Goal: Register for event/course

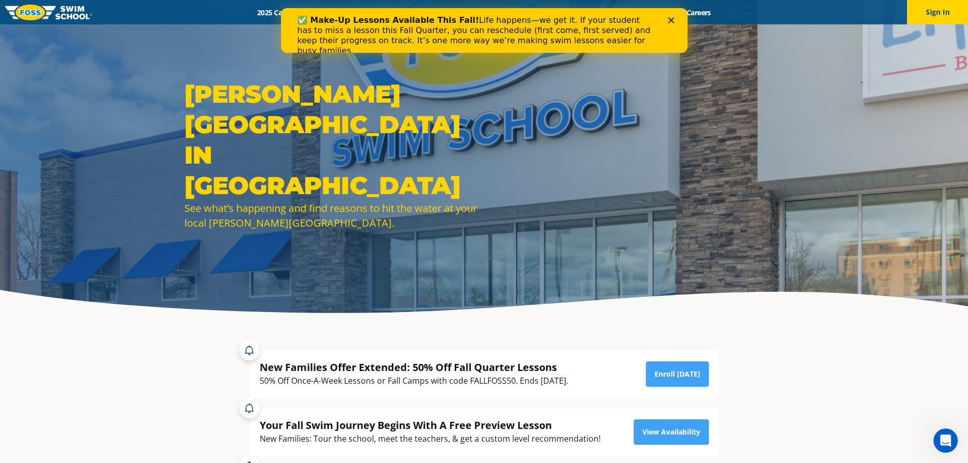
click at [676, 17] on div "Close" at bounding box center [672, 20] width 10 height 6
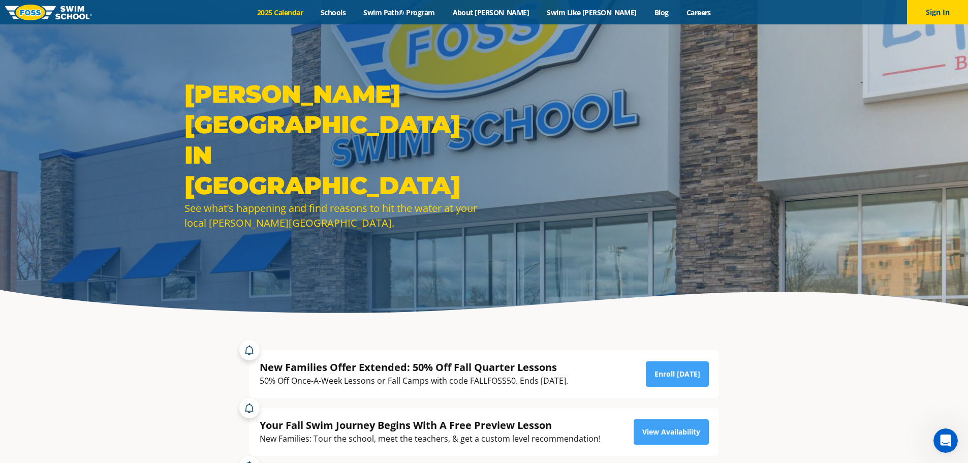
click at [312, 14] on link "2025 Calendar" at bounding box center [279, 13] width 63 height 10
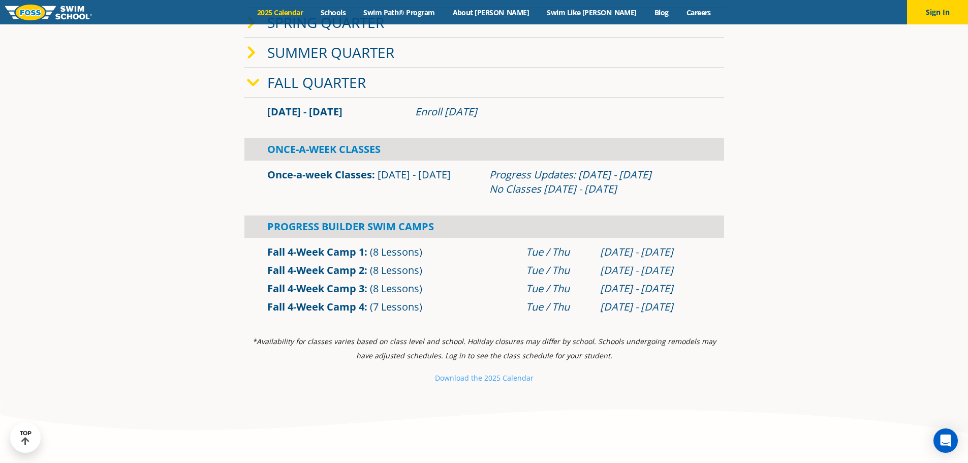
scroll to position [356, 0]
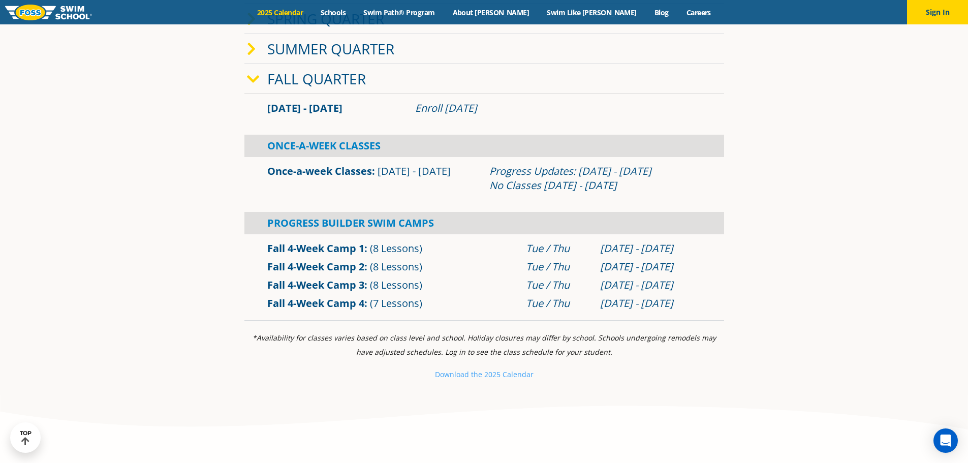
click at [539, 179] on div "Progress Updates: Nov 4 - Nov 10 No Classes Nov 26 - Nov 30" at bounding box center [595, 178] width 212 height 28
click at [492, 374] on small "e 2025 Calendar" at bounding box center [505, 374] width 55 height 10
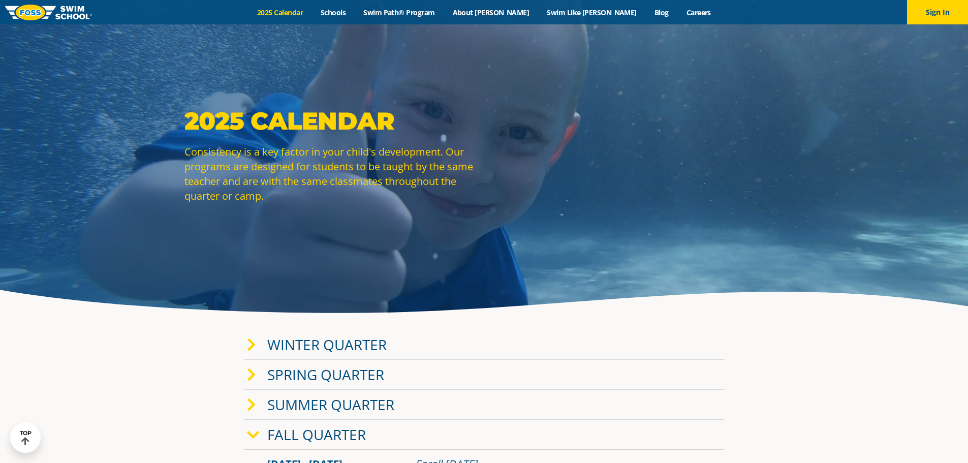
drag, startPoint x: 66, startPoint y: 103, endPoint x: 66, endPoint y: 78, distance: 24.9
click at [432, 12] on link "Swim Path® Program" at bounding box center [399, 13] width 89 height 10
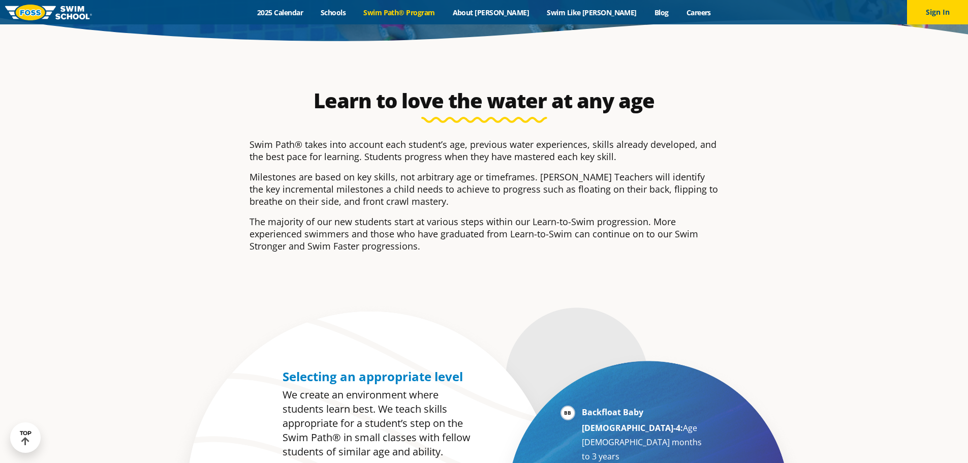
drag, startPoint x: 358, startPoint y: 210, endPoint x: 367, endPoint y: 267, distance: 57.6
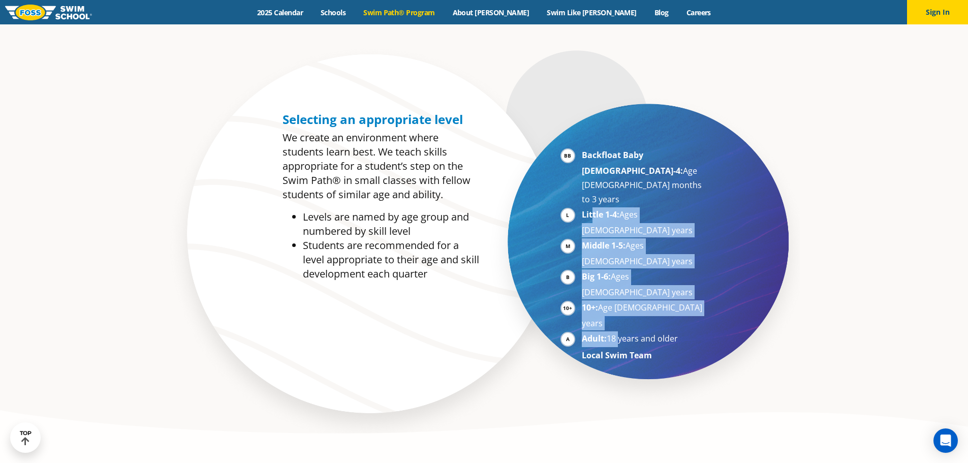
drag, startPoint x: 593, startPoint y: 183, endPoint x: 618, endPoint y: 257, distance: 77.7
click at [618, 257] on ul "Backfloat Baby 1-4: Age 6 months to 3 years Little 1-4: Ages 3-5 years Middle 1…" at bounding box center [633, 255] width 146 height 214
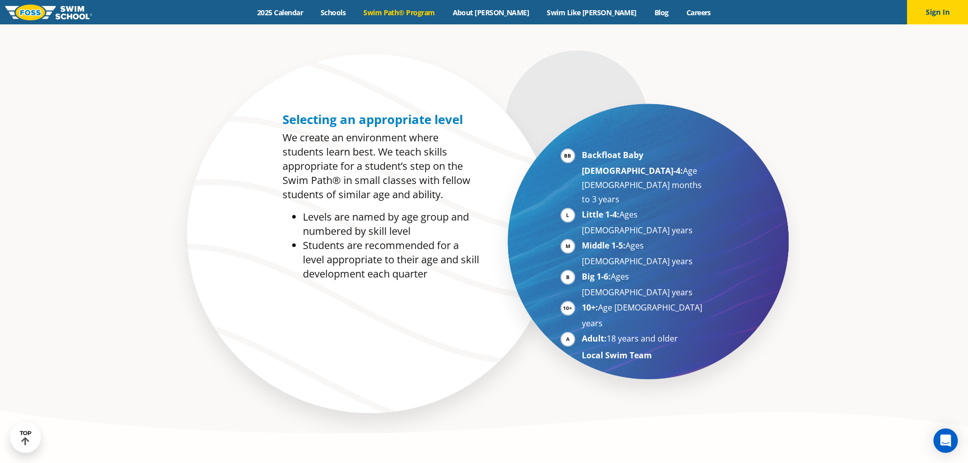
click at [631, 293] on div "Backfloat Baby 1-4: Age 6 months to 3 years Little 1-4: Ages 3-5 years Middle 1…" at bounding box center [633, 259] width 156 height 233
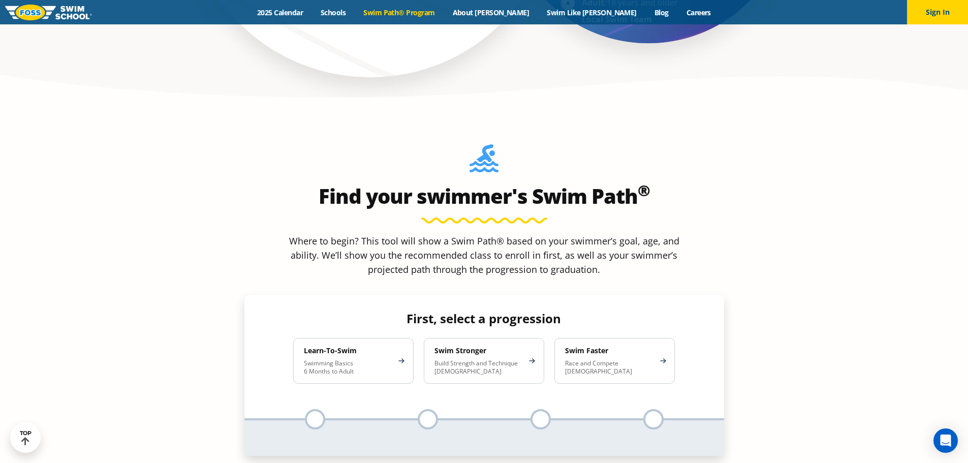
drag, startPoint x: 553, startPoint y: 340, endPoint x: 554, endPoint y: 352, distance: 11.7
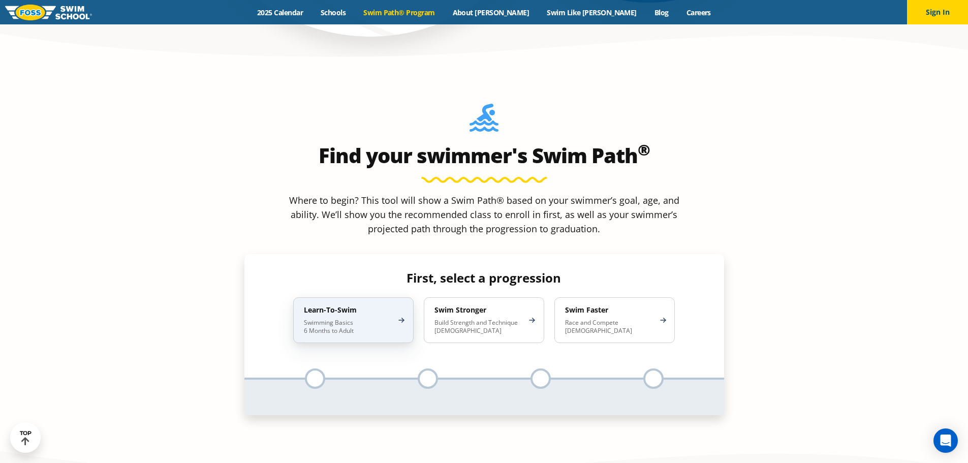
click at [353, 318] on p "Swimming Basics 6 Months to Adult" at bounding box center [348, 326] width 89 height 16
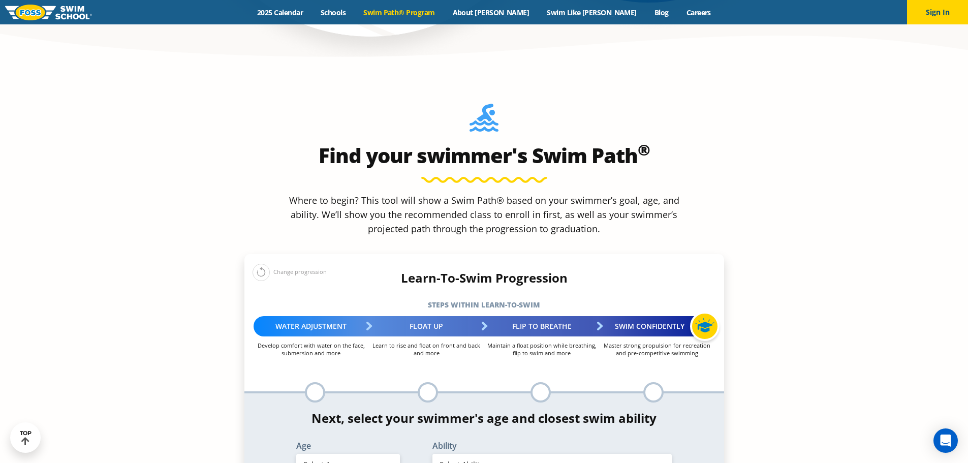
click at [370, 454] on select "Select Age 6 months - 1 year 1 year 2 years 3 years 4 years 5 years 6 years 7 y…" at bounding box center [348, 464] width 104 height 21
select select "5-years"
click at [296, 454] on select "Select Age 6 months - 1 year 1 year 2 years 3 years 4 years 5 years 6 years 7 y…" at bounding box center [348, 464] width 104 height 21
click at [475, 454] on select "Select Ability First in-water experience When in the water, reliant on a life j…" at bounding box center [552, 464] width 240 height 21
select select "5-years-when-in-the-water-reliant-on-a-life-jacket-or-floatation-device"
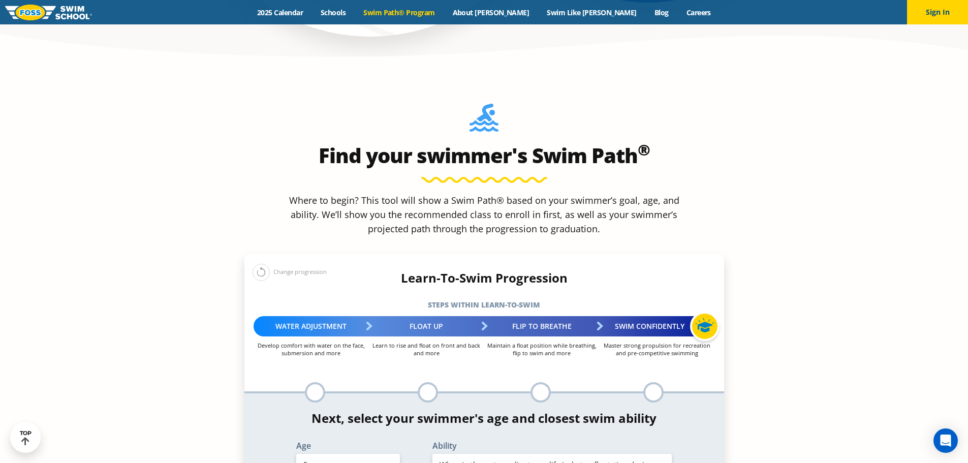
click at [432, 454] on select "Select Ability First in-water experience When in the water, reliant on a life j…" at bounding box center [552, 464] width 240 height 21
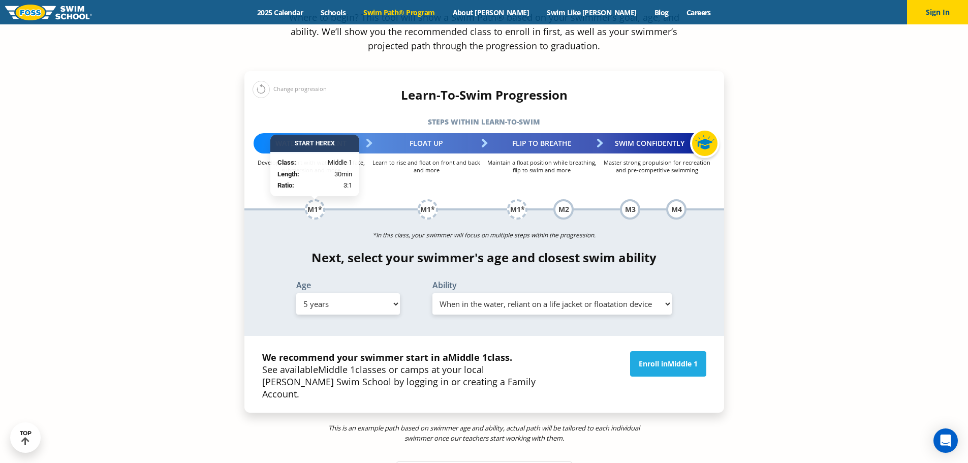
scroll to position [1108, 0]
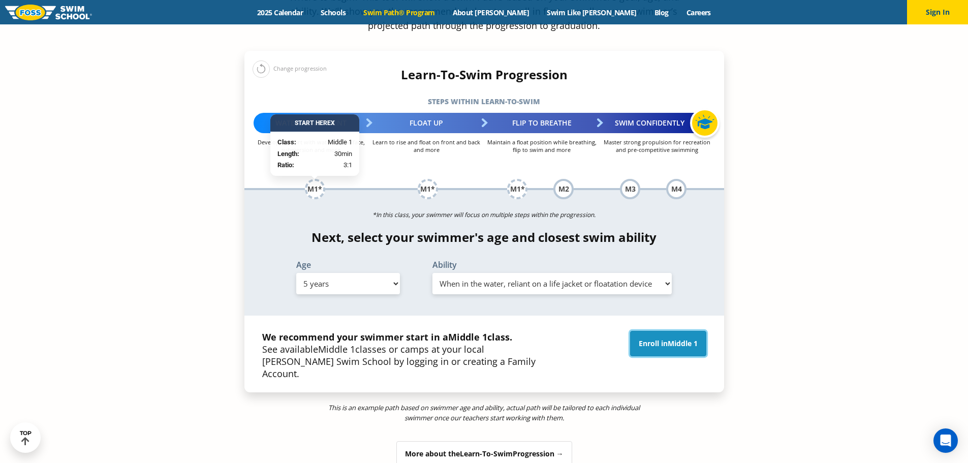
drag, startPoint x: 658, startPoint y: 263, endPoint x: 654, endPoint y: 265, distance: 5.2
click at [658, 331] on link "Enroll in Middle 1" at bounding box center [668, 343] width 76 height 25
